Goal: Information Seeking & Learning: Understand process/instructions

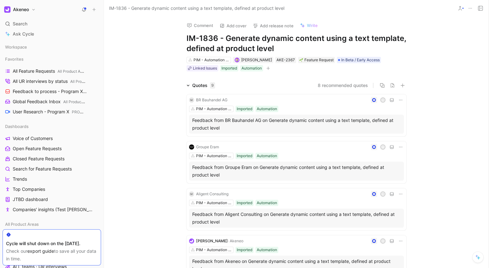
click at [141, 65] on div "Comment Add cover Add release note Write IM-1836 - Generate dynamic content usi…" at bounding box center [296, 143] width 385 height 252
click at [146, 50] on div "Comment Add cover Add release note Write IM-1836 - Generate dynamic content usi…" at bounding box center [296, 143] width 385 height 252
click at [160, 51] on div "Comment Add cover Add release note Write IM-1836 - Generate dynamic content usi…" at bounding box center [296, 143] width 385 height 252
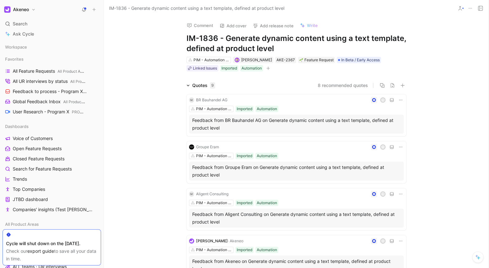
click at [160, 51] on div "Comment Add cover Add release note Write IM-1836 - Generate dynamic content usi…" at bounding box center [296, 143] width 385 height 252
click at [318, 189] on div "M Aligent Consulting A PIM - Automation (Rule Engine...) Imported Automation Fe…" at bounding box center [297, 209] width 220 height 42
